Goal: Task Accomplishment & Management: Use online tool/utility

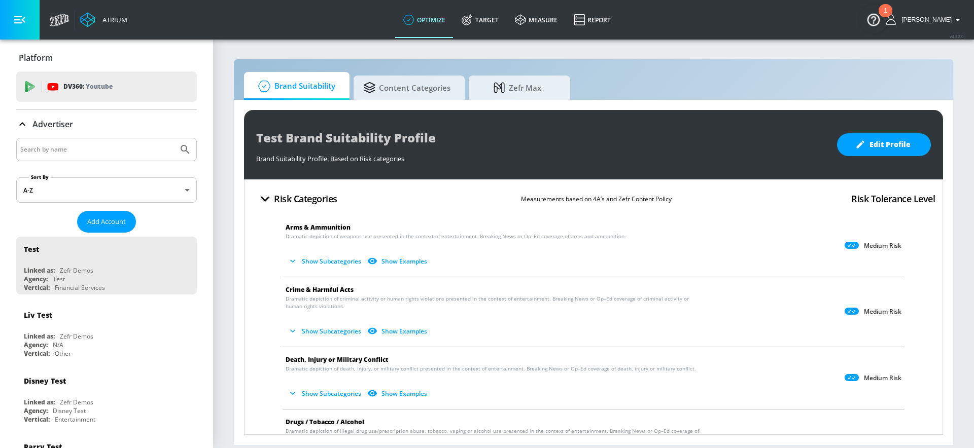
click at [98, 151] on input "Search by name" at bounding box center [97, 149] width 154 height 13
type input "general [PERSON_NAME]"
click at [174, 139] on button "Submit Search" at bounding box center [185, 150] width 22 height 22
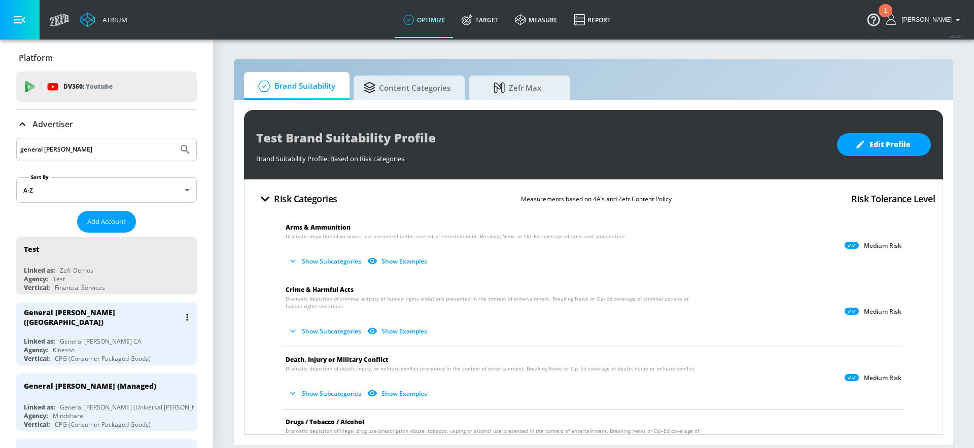
click at [126, 311] on div "General [PERSON_NAME] ([GEOGRAPHIC_DATA])" at bounding box center [109, 317] width 170 height 29
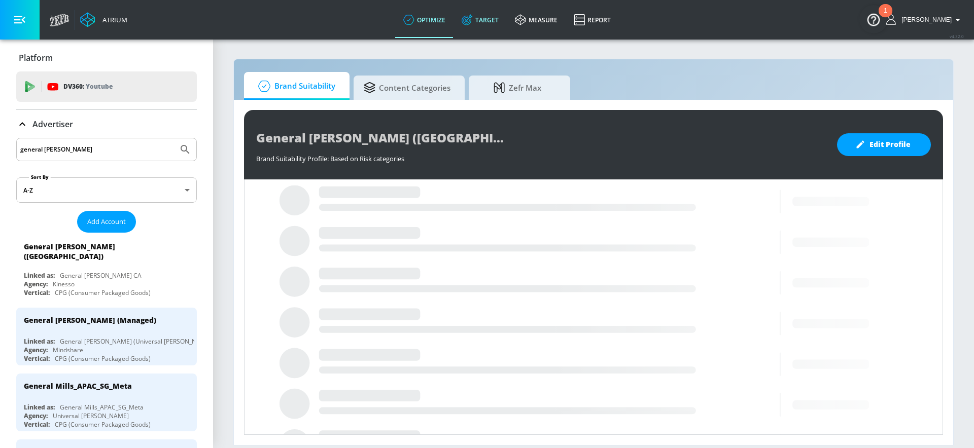
click at [486, 15] on link "Target" at bounding box center [480, 20] width 53 height 37
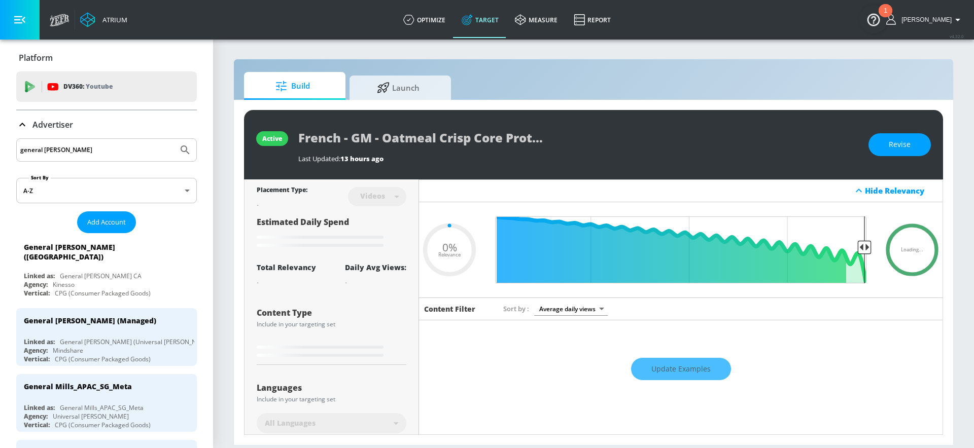
type input "0.05"
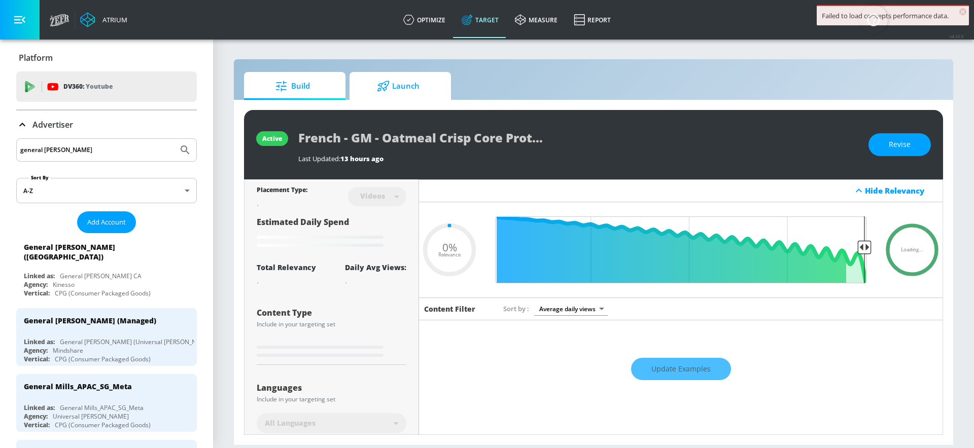
click at [429, 81] on span "Launch" at bounding box center [398, 86] width 77 height 24
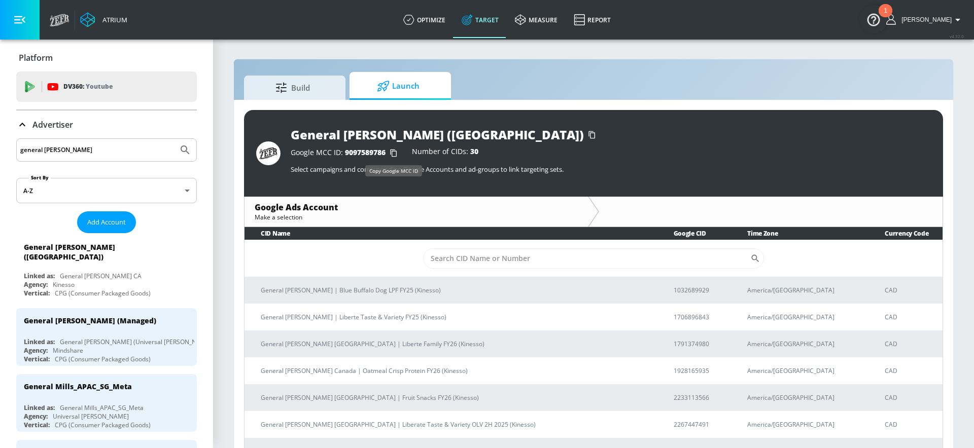
click at [392, 153] on icon "button" at bounding box center [394, 153] width 16 height 16
